Goal: Find specific page/section: Find specific page/section

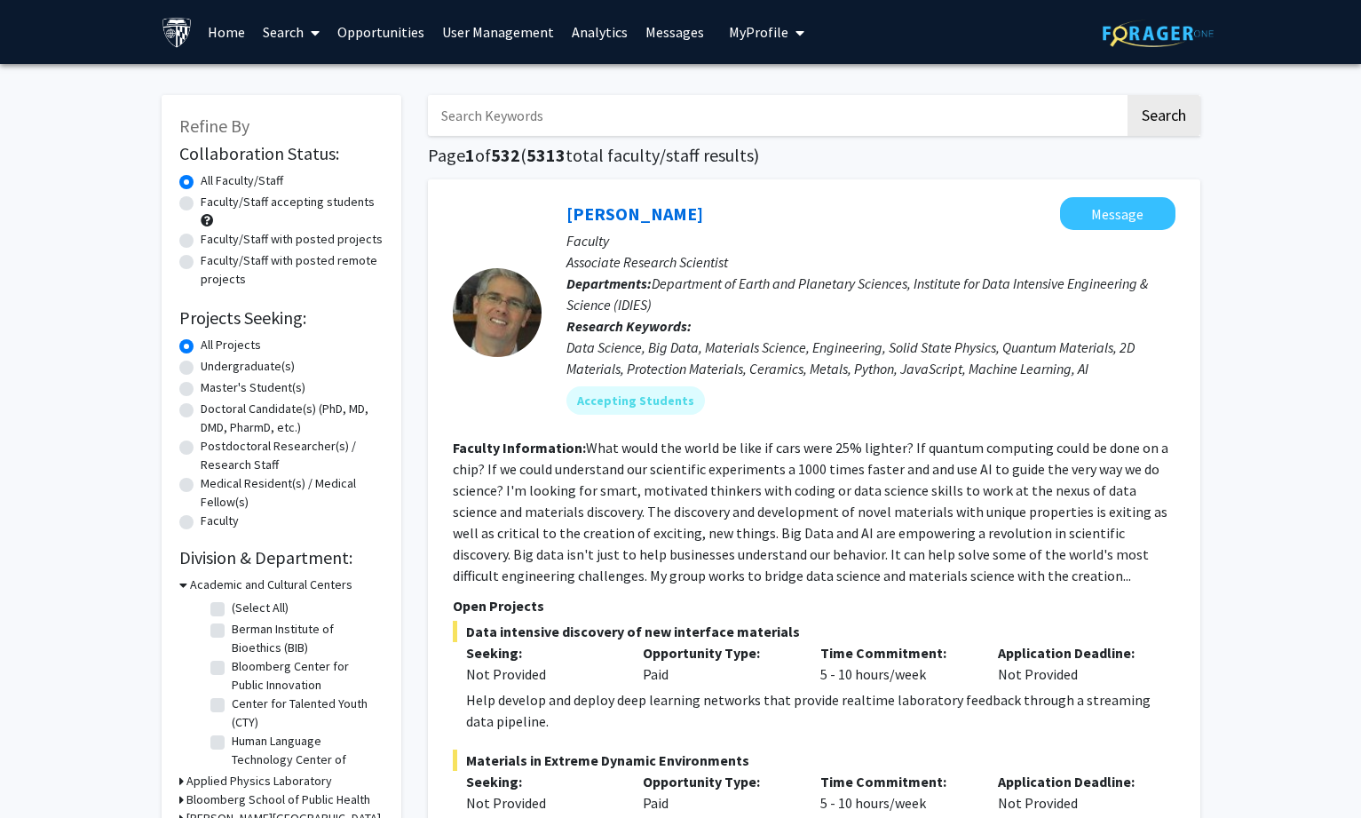
click at [220, 29] on link "Home" at bounding box center [226, 32] width 55 height 62
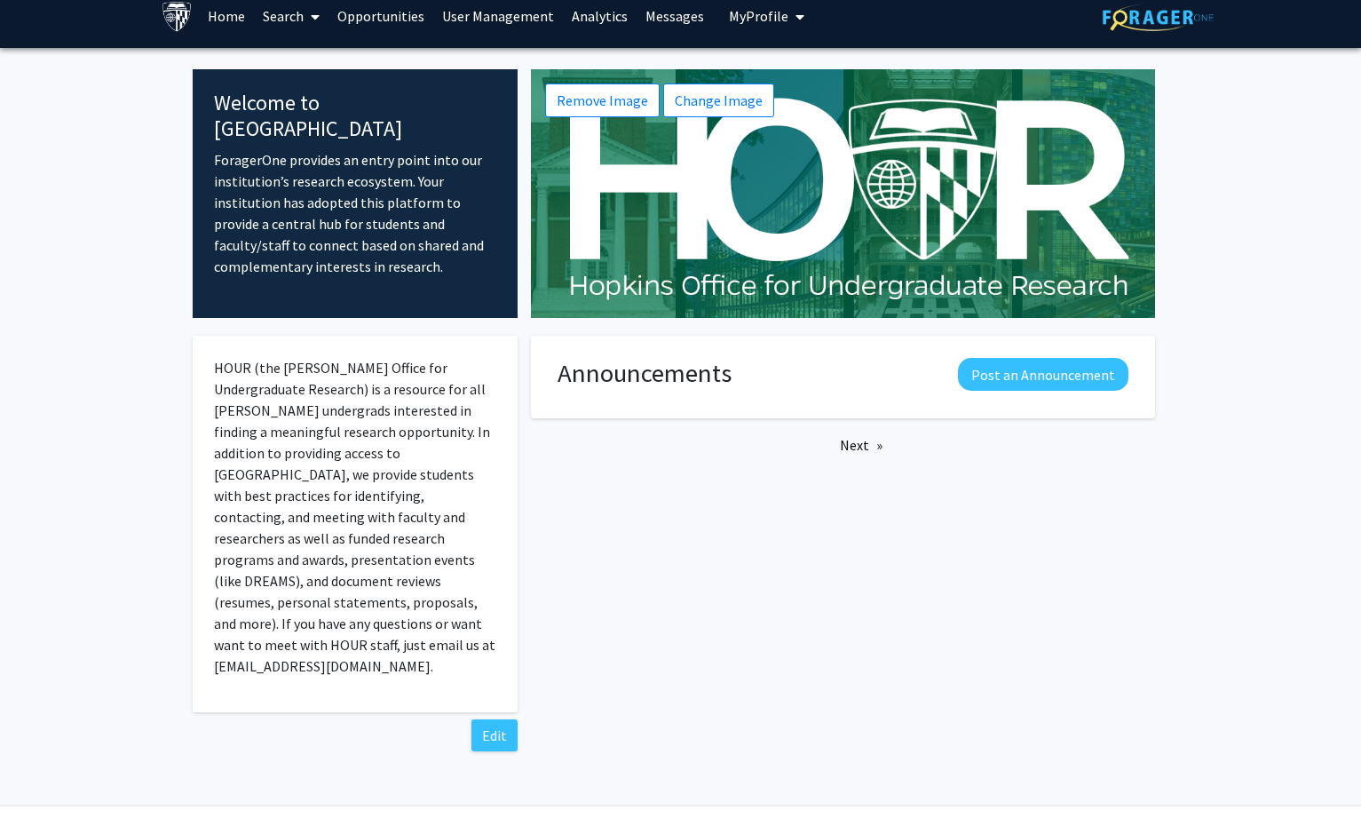
scroll to position [24, 0]
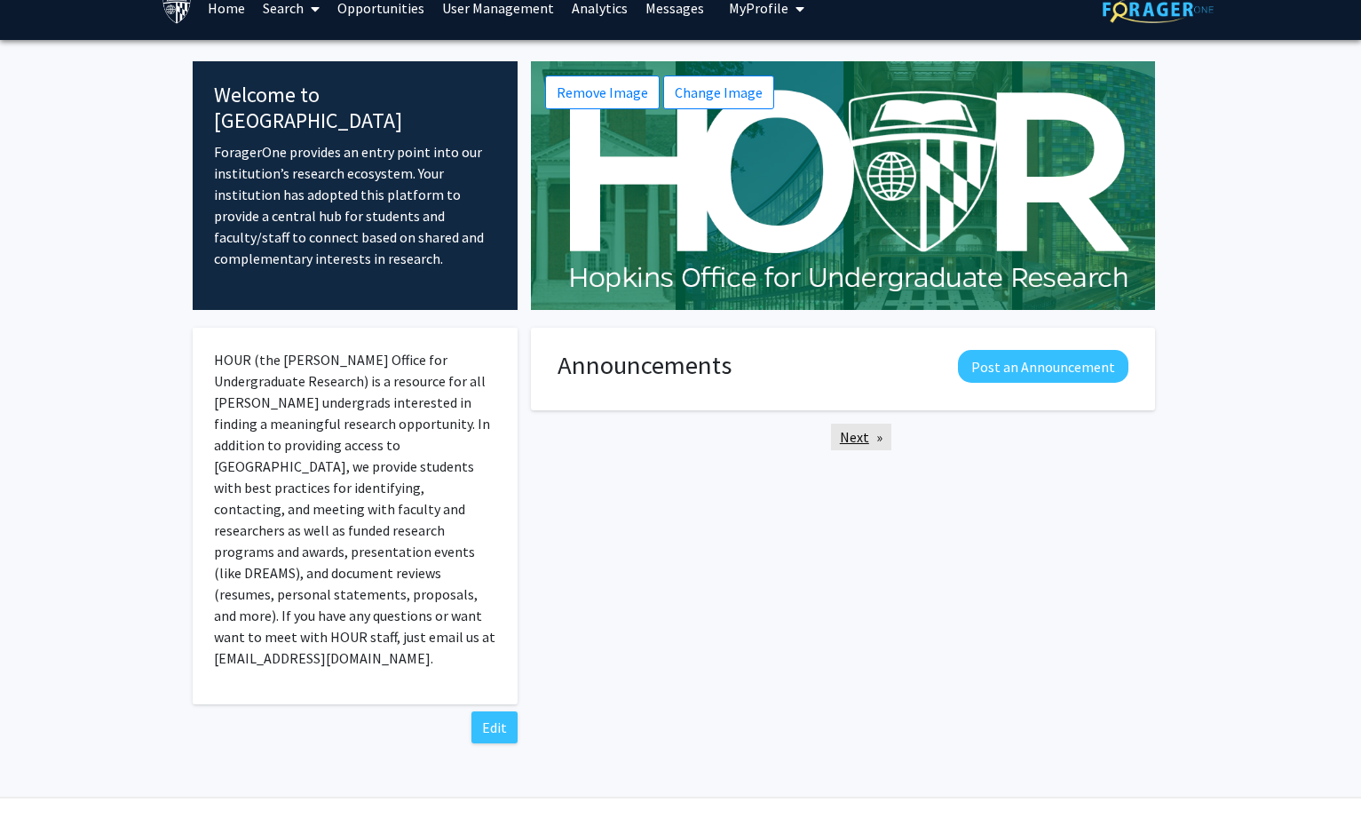
click at [857, 436] on link "Next page" at bounding box center [861, 437] width 60 height 27
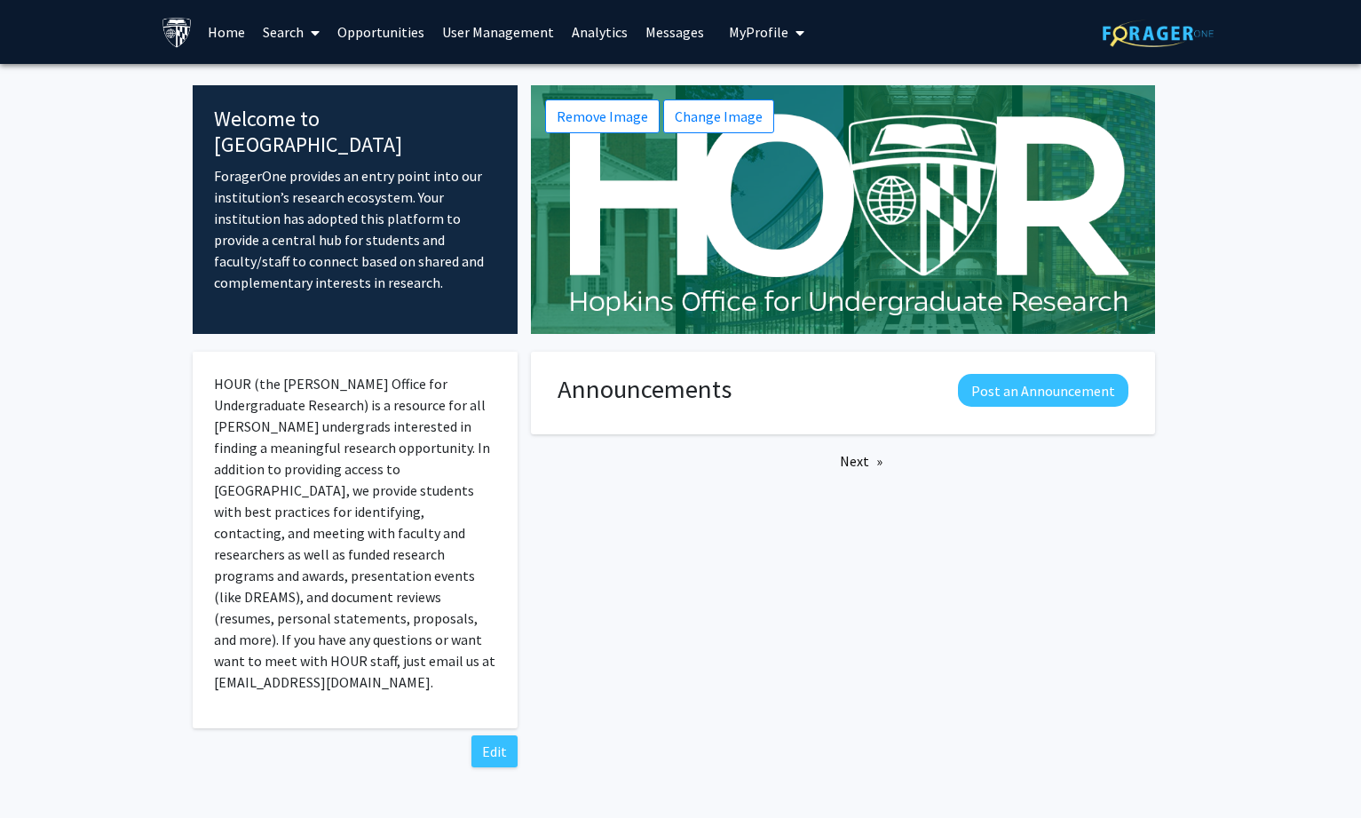
click at [234, 34] on link "Home" at bounding box center [226, 32] width 55 height 62
click at [1315, 456] on fg-internal-home-page "Welcome to ForagerOne ForagerOne provides an entry point into our institution’s…" at bounding box center [680, 447] width 1361 height 767
click at [315, 24] on span at bounding box center [312, 33] width 16 height 62
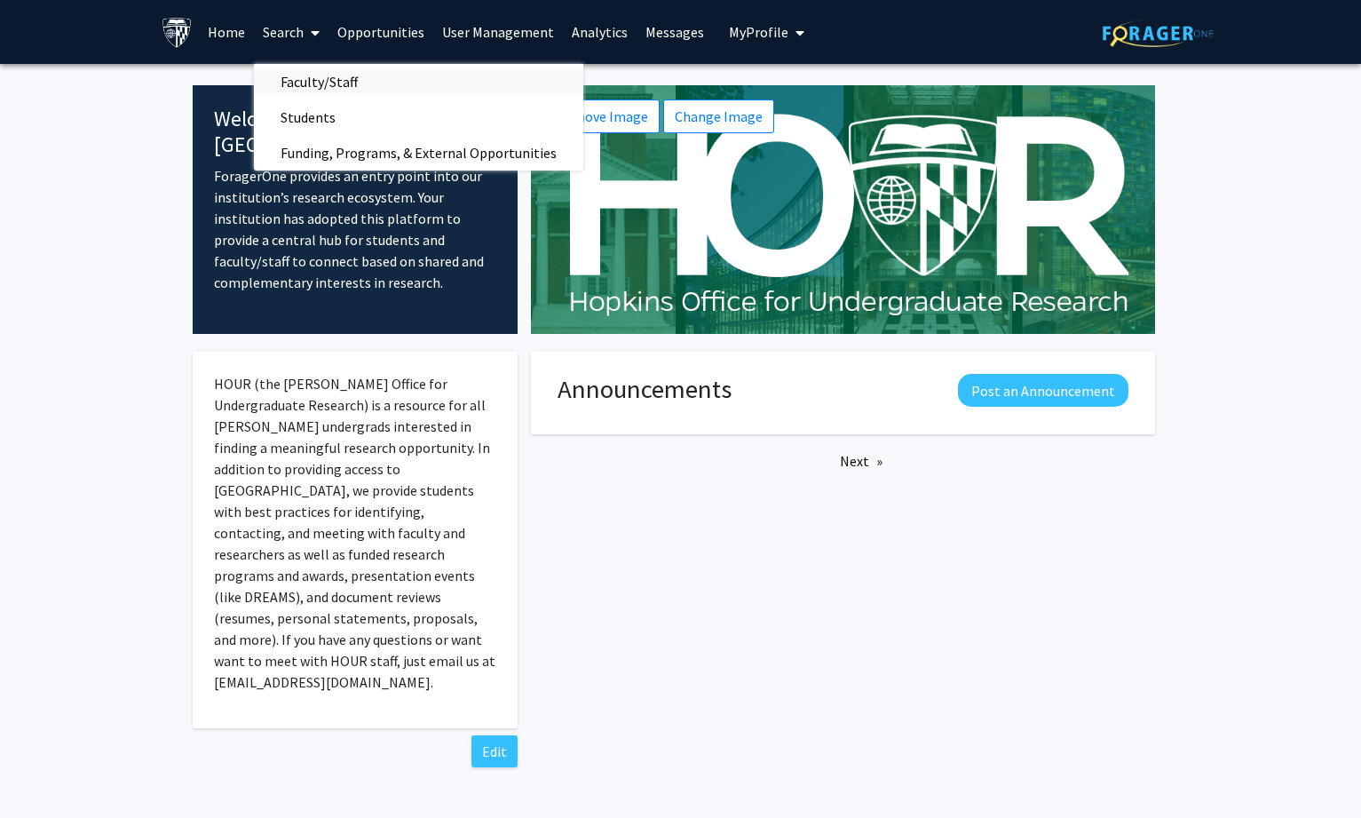
click at [310, 79] on span "Faculty/Staff" at bounding box center [319, 82] width 131 height 36
